Goal: Task Accomplishment & Management: Use online tool/utility

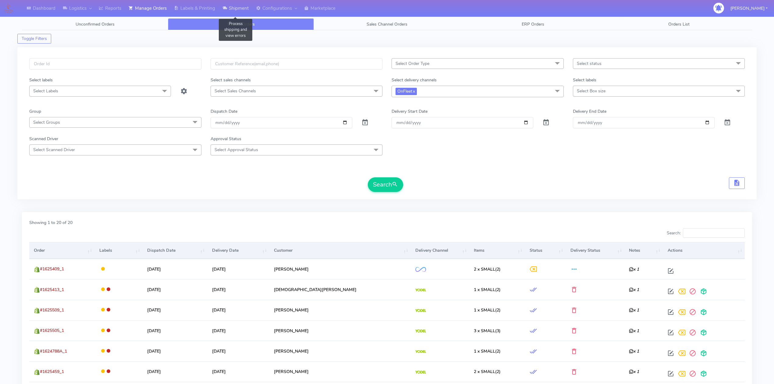
click at [249, 10] on link "Shipment" at bounding box center [236, 8] width 34 height 17
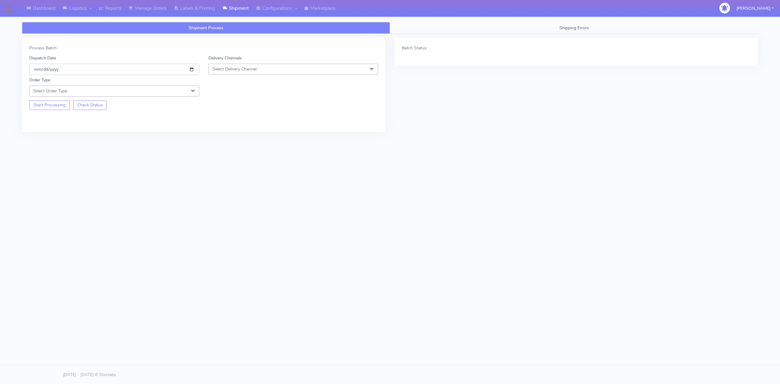
click at [192, 68] on input "[DATE]" at bounding box center [114, 69] width 170 height 11
type input "[DATE]"
click at [289, 65] on span "Select Delivery Channel" at bounding box center [293, 69] width 170 height 11
click at [233, 108] on div "OnFleet" at bounding box center [293, 107] width 163 height 6
click at [172, 90] on span "Select Order Type" at bounding box center [114, 91] width 170 height 11
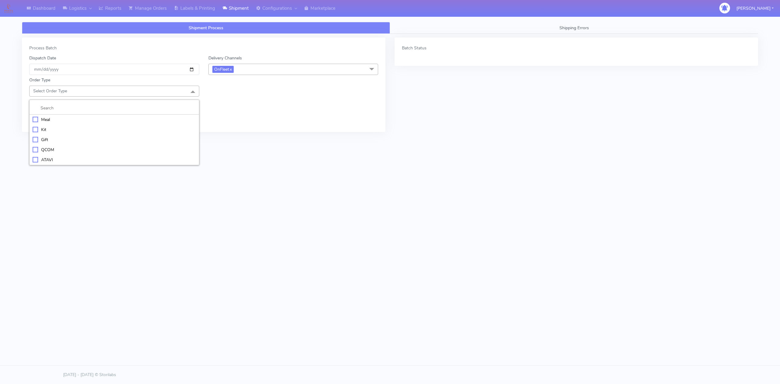
click at [63, 121] on div "Meal" at bounding box center [114, 119] width 163 height 6
click at [236, 87] on span "Select Box Size" at bounding box center [293, 91] width 170 height 11
drag, startPoint x: 228, startPoint y: 118, endPoint x: 213, endPoint y: 119, distance: 14.9
click at [228, 119] on div "Small" at bounding box center [293, 119] width 163 height 6
click at [54, 130] on button "Start Processing" at bounding box center [49, 127] width 41 height 10
